Goal: Information Seeking & Learning: Learn about a topic

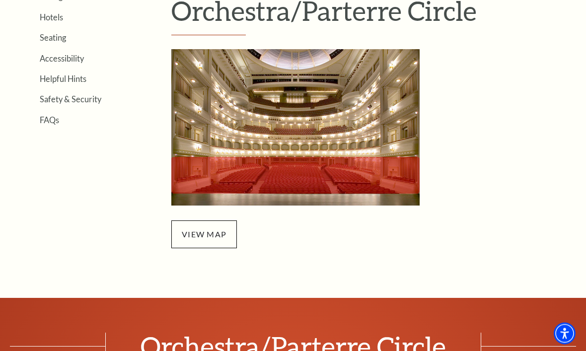
scroll to position [271, 0]
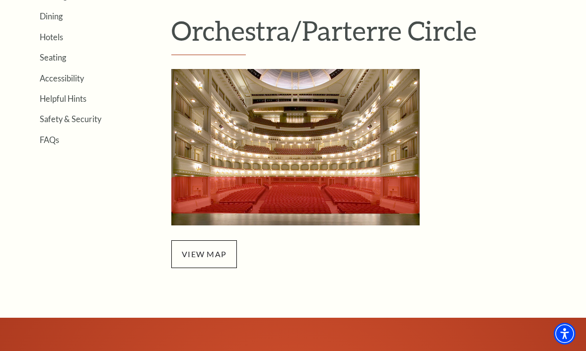
click at [198, 249] on span "view map" at bounding box center [204, 254] width 66 height 28
click at [203, 253] on span "view map" at bounding box center [204, 254] width 66 height 28
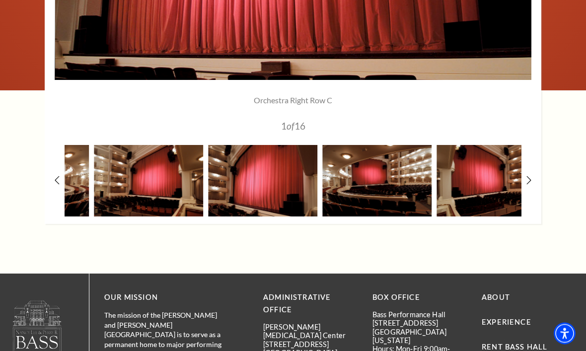
scroll to position [923, 0]
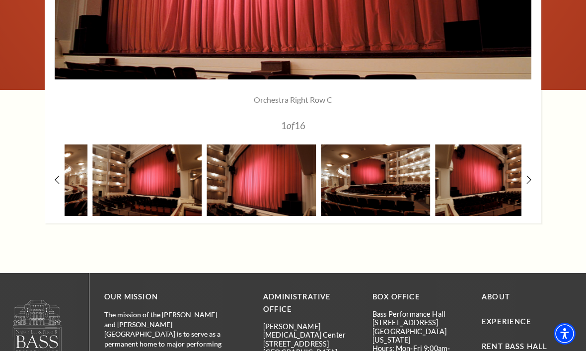
click at [355, 186] on img at bounding box center [375, 179] width 109 height 71
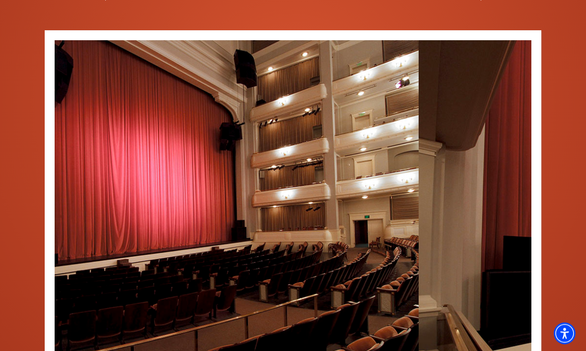
scroll to position [646, 0]
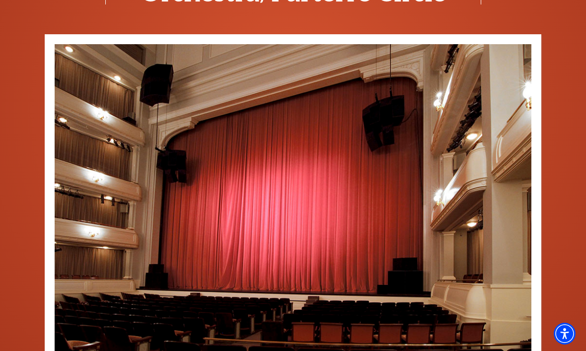
click at [525, 206] on img at bounding box center [293, 200] width 477 height 312
click at [515, 204] on icon at bounding box center [519, 200] width 8 height 14
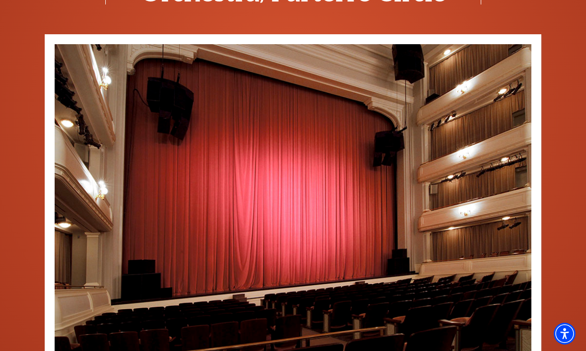
click at [513, 206] on img at bounding box center [293, 200] width 477 height 312
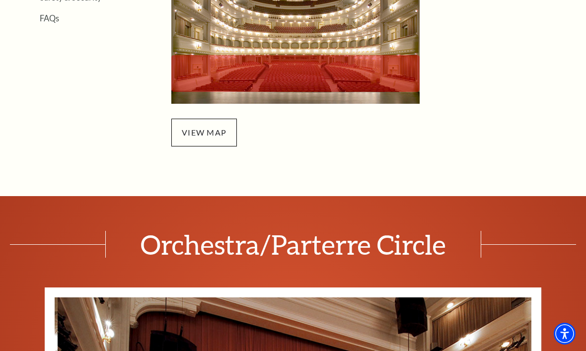
scroll to position [392, 0]
click at [198, 129] on span "view map" at bounding box center [204, 133] width 66 height 28
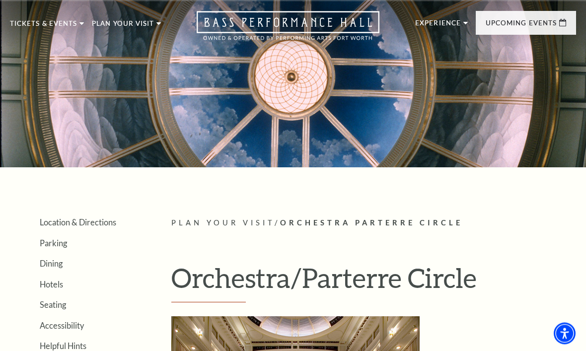
scroll to position [29, 0]
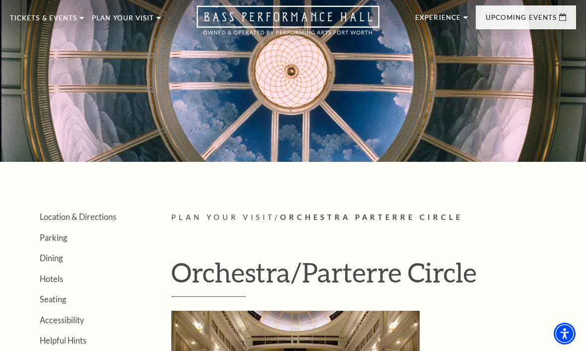
click at [296, 278] on link "View Full Calendar" at bounding box center [293, 294] width 110 height 39
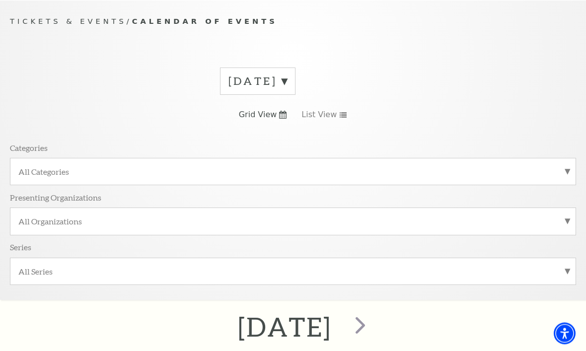
scroll to position [88, 0]
click at [297, 162] on div "All Categories" at bounding box center [293, 171] width 566 height 27
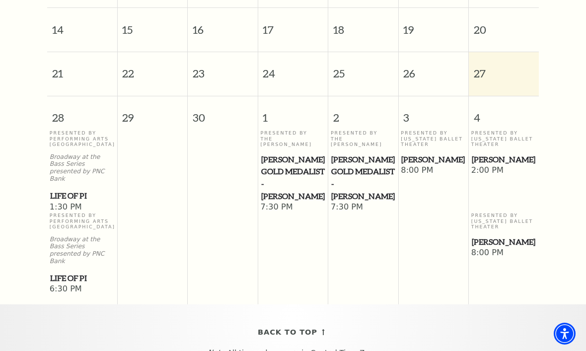
scroll to position [542, 0]
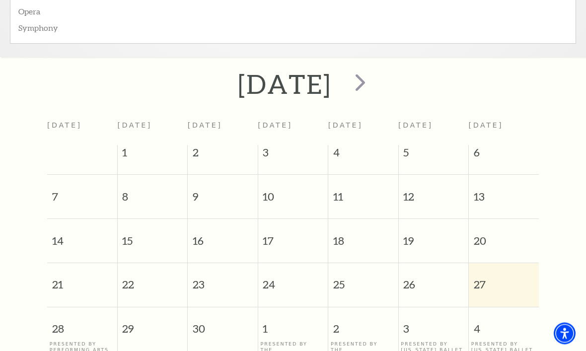
click at [374, 88] on span "next" at bounding box center [360, 83] width 28 height 28
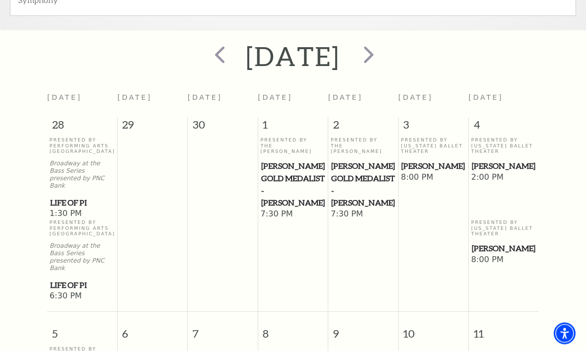
scroll to position [327, 0]
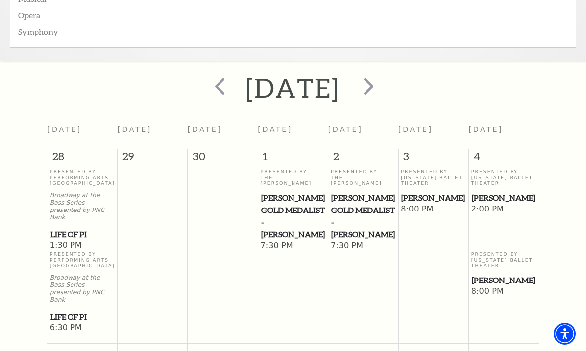
click at [383, 86] on span "next" at bounding box center [368, 86] width 28 height 28
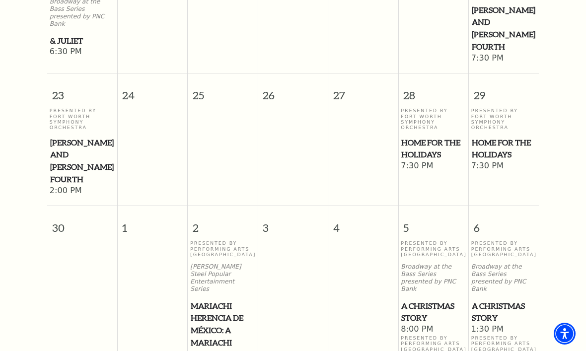
scroll to position [1295, 0]
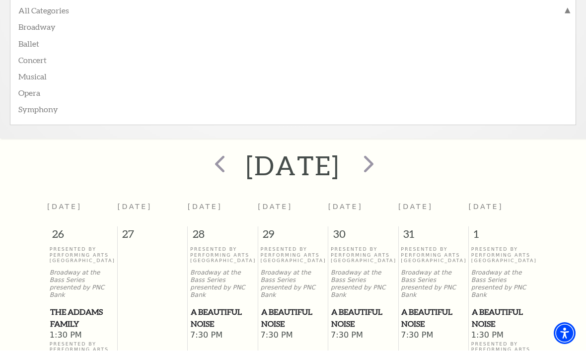
click at [383, 161] on span "next" at bounding box center [368, 164] width 28 height 28
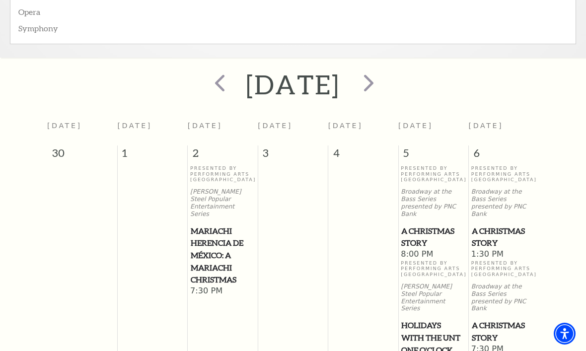
scroll to position [318, 0]
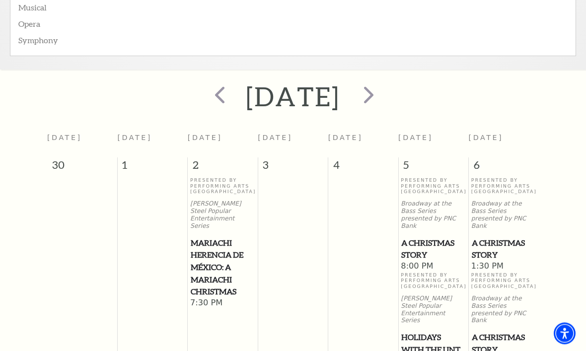
click at [383, 99] on span "next" at bounding box center [368, 95] width 28 height 28
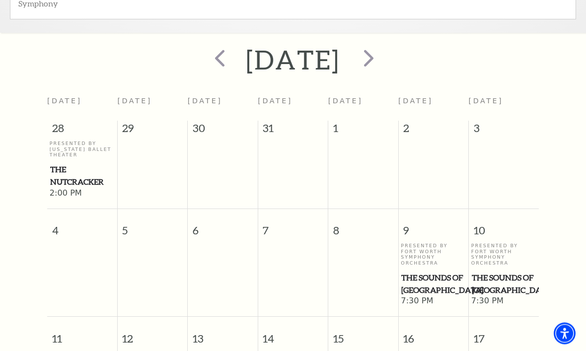
scroll to position [347, 0]
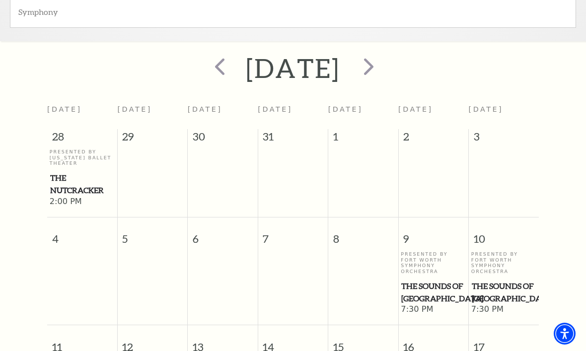
click at [383, 69] on span "next" at bounding box center [368, 66] width 28 height 28
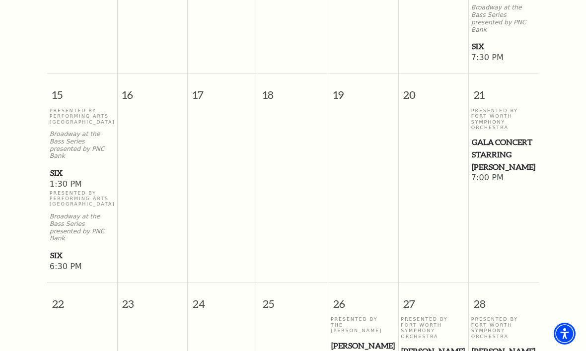
scroll to position [610, 0]
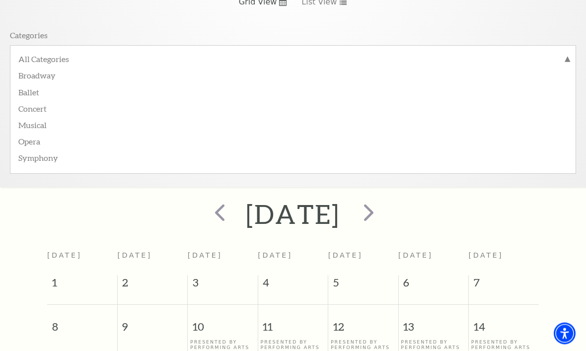
click at [383, 209] on span "next" at bounding box center [368, 213] width 28 height 28
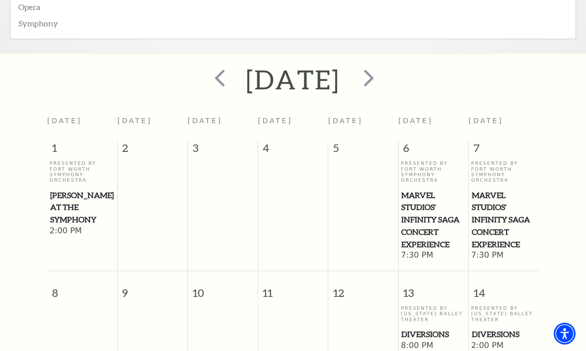
scroll to position [309, 0]
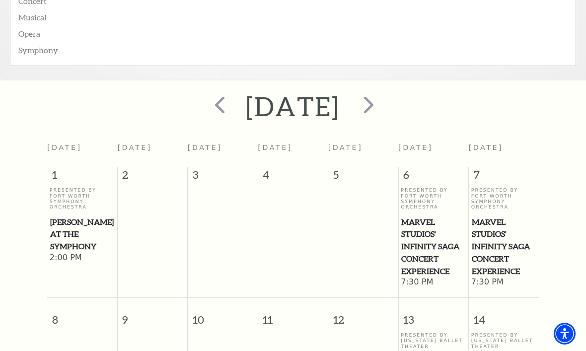
click at [383, 102] on span "next" at bounding box center [368, 104] width 28 height 28
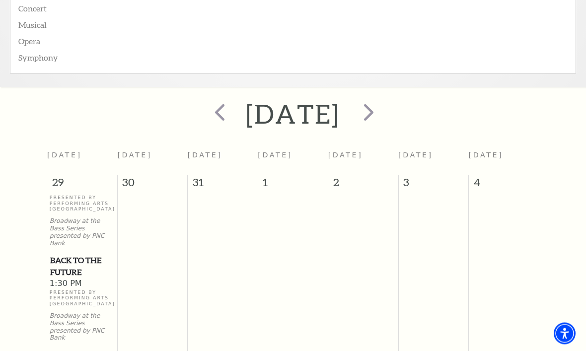
scroll to position [286, 0]
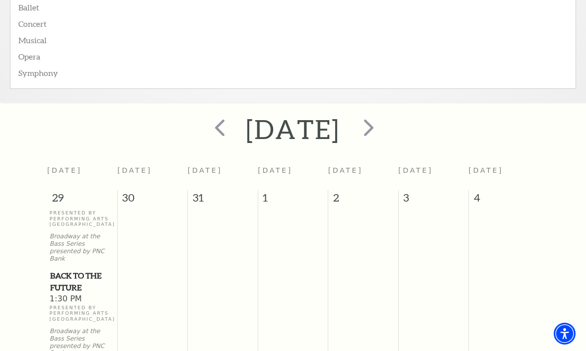
click at [383, 127] on span "next" at bounding box center [368, 127] width 28 height 28
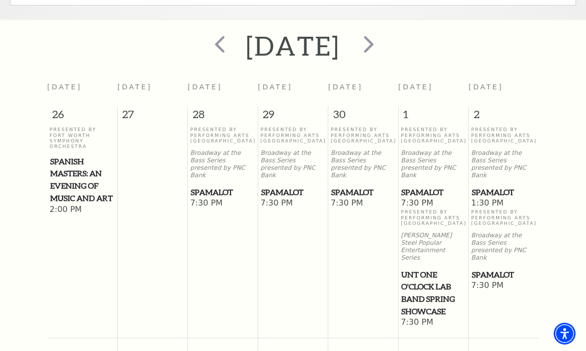
scroll to position [369, 0]
click at [383, 49] on span "next" at bounding box center [368, 44] width 28 height 28
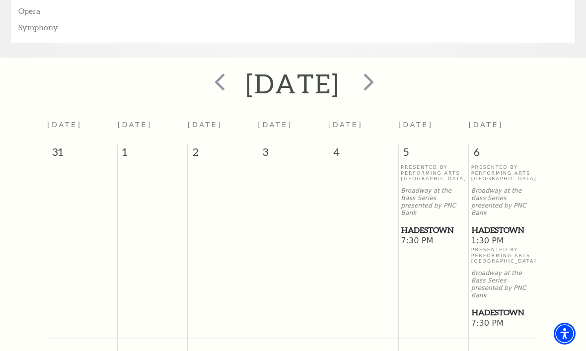
scroll to position [331, 0]
click at [380, 88] on span "next" at bounding box center [368, 82] width 28 height 28
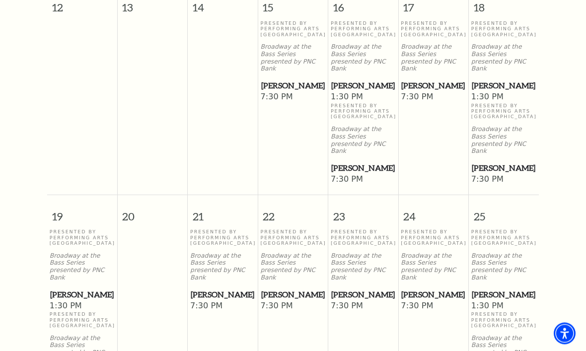
scroll to position [729, 0]
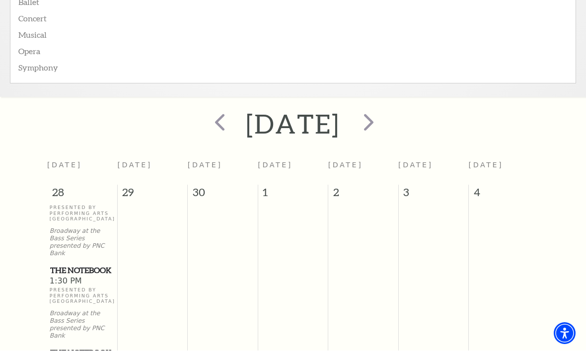
click at [379, 125] on span "next" at bounding box center [368, 122] width 28 height 28
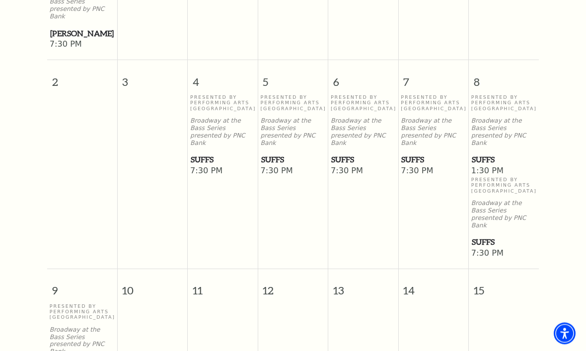
scroll to position [611, 0]
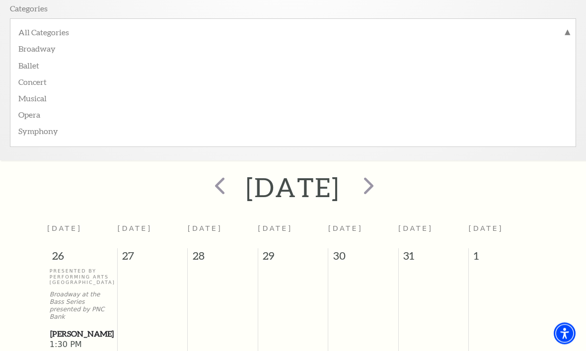
click at [383, 188] on span "next" at bounding box center [368, 186] width 28 height 28
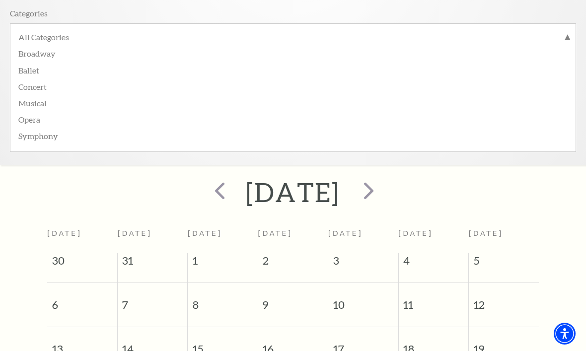
scroll to position [221, 0]
